Goal: Task Accomplishment & Management: Manage account settings

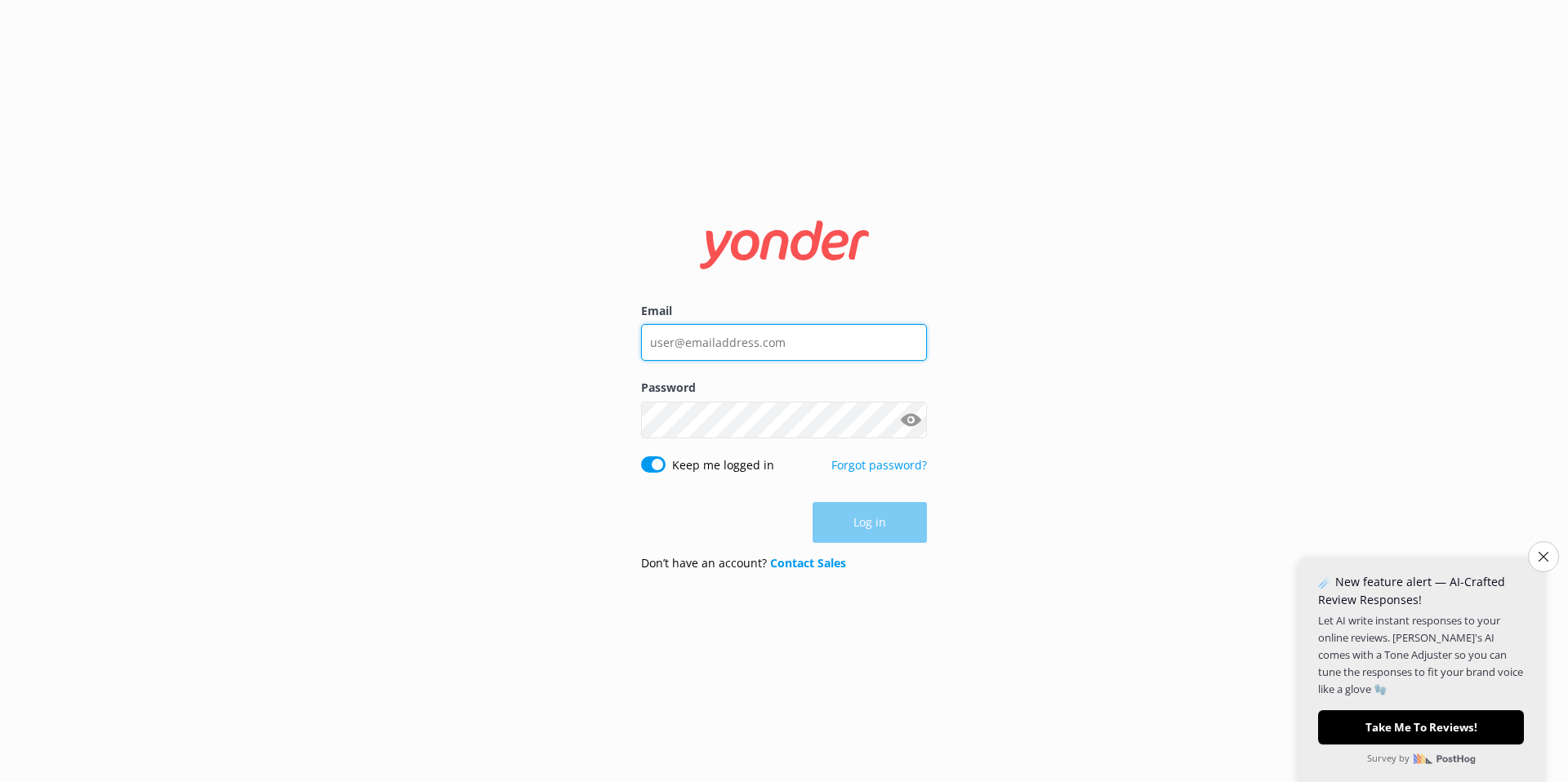
type input "[EMAIL_ADDRESS][DOMAIN_NAME]"
click at [1172, 389] on div "Email [EMAIL_ADDRESS][DOMAIN_NAME] Password Show password Keep me logged in For…" at bounding box center [784, 391] width 1568 height 782
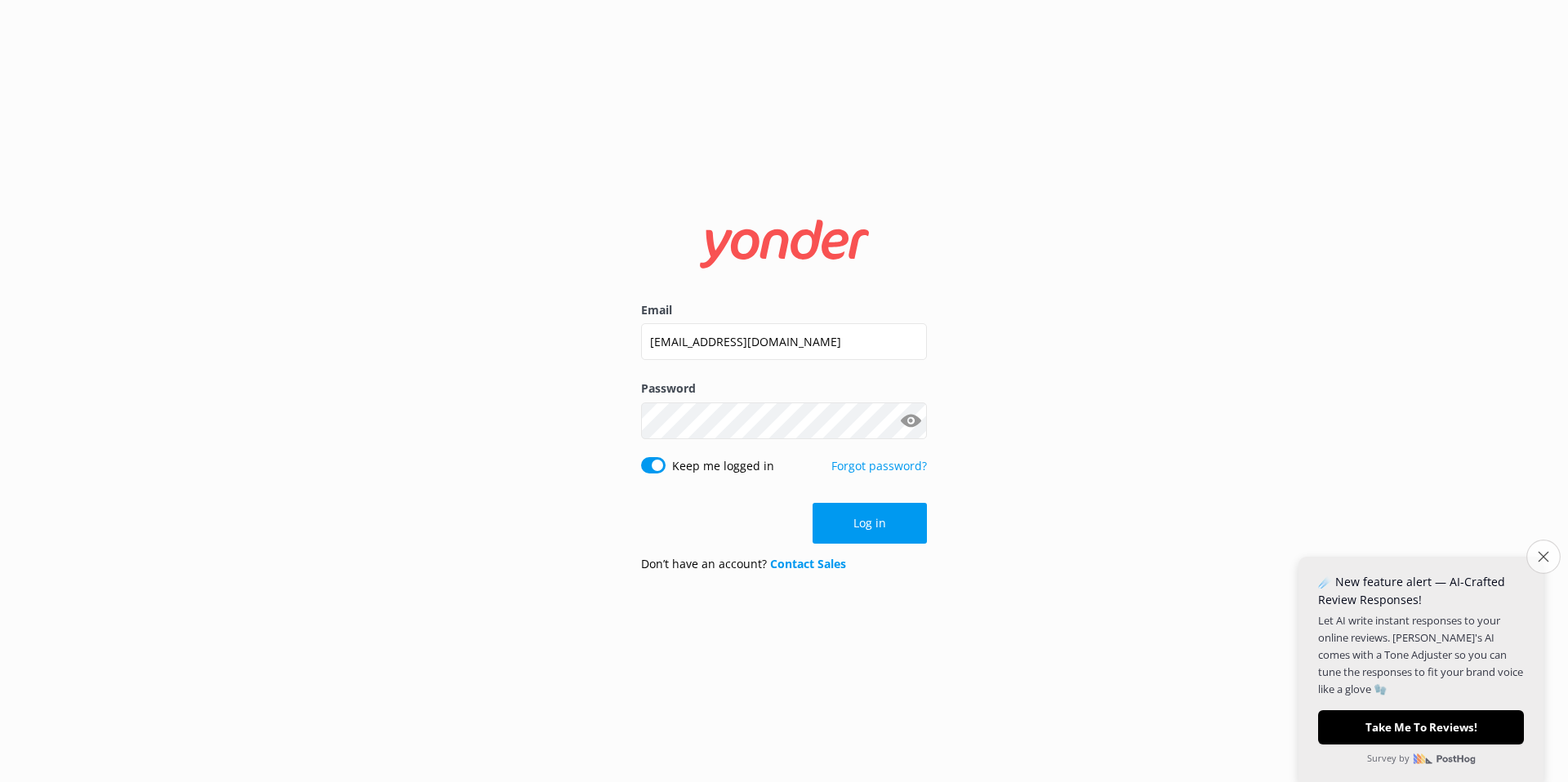
click at [1543, 550] on button "Close survey" at bounding box center [1543, 557] width 34 height 34
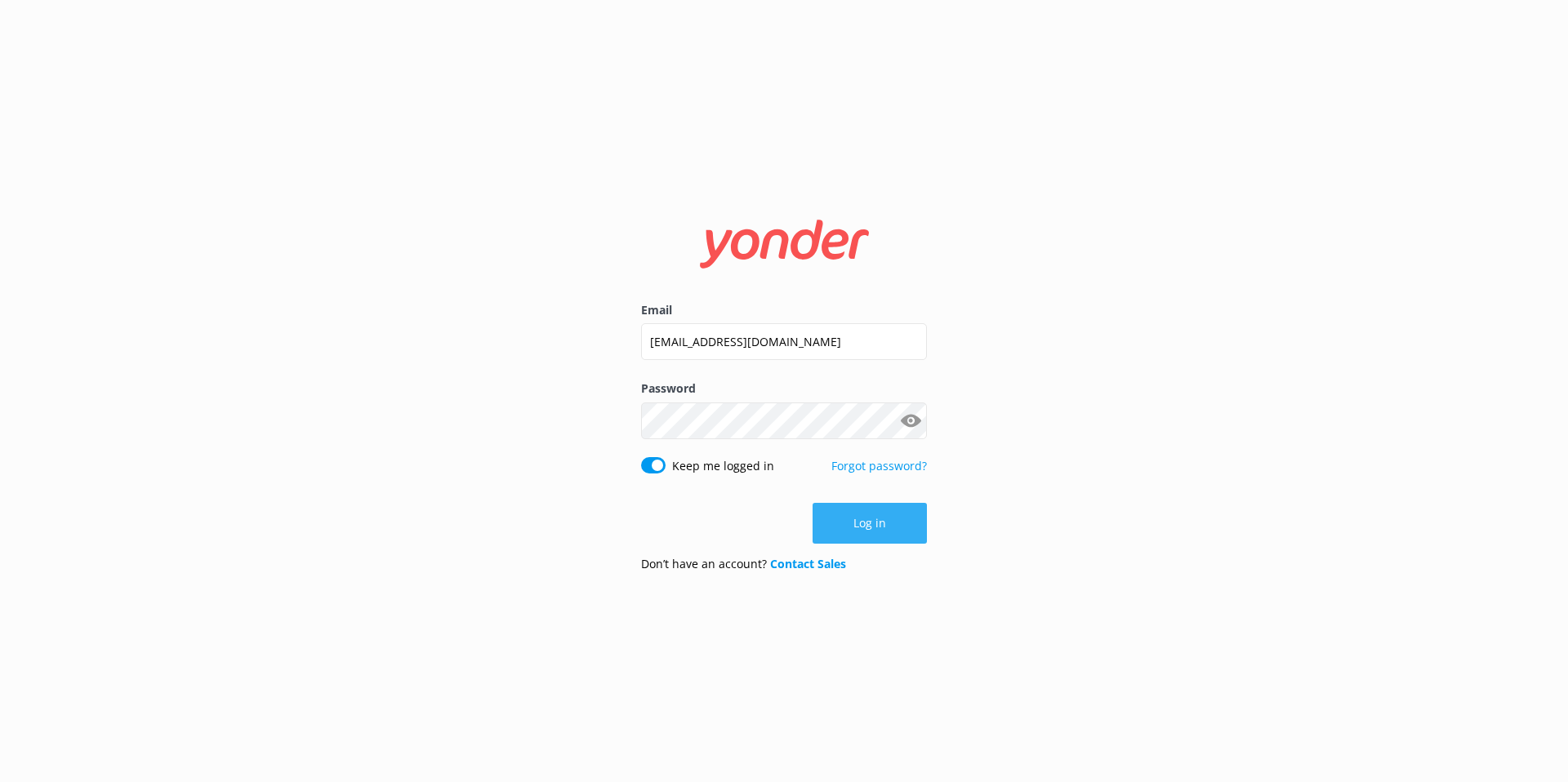
click at [863, 531] on button "Log in" at bounding box center [870, 524] width 114 height 41
